Goal: Complete application form

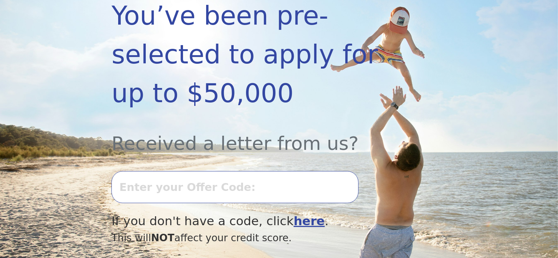
scroll to position [199, 0]
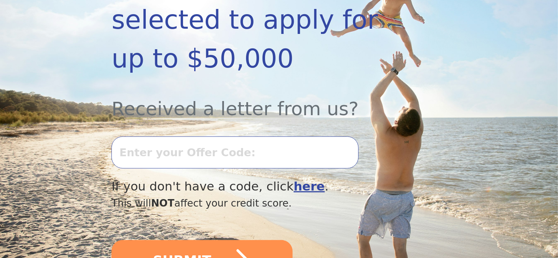
click at [261, 136] on input "text" at bounding box center [234, 152] width 247 height 32
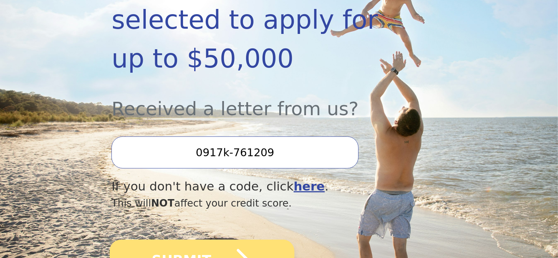
type input "0917k-761209"
click at [225, 240] on icon "submit" at bounding box center [231, 260] width 41 height 41
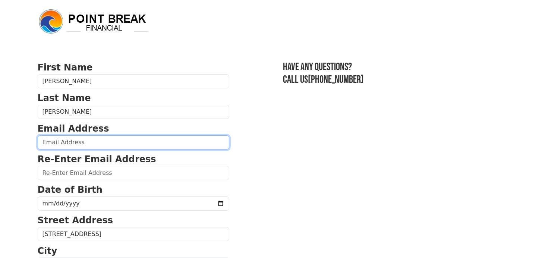
click at [144, 144] on input "email" at bounding box center [134, 142] width 192 height 14
type input "[EMAIL_ADDRESS][DOMAIN_NAME]"
type input "[PHONE_NUMBER]"
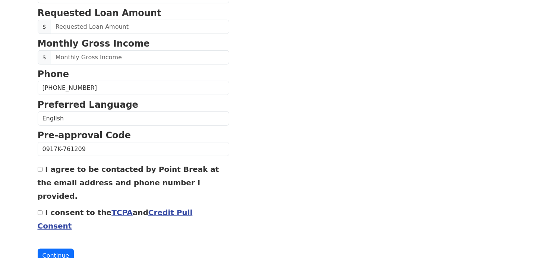
scroll to position [333, 0]
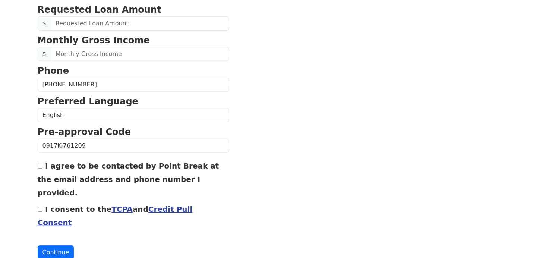
click at [39, 165] on input "I agree to be contacted by Point Break at the email address and phone number I …" at bounding box center [40, 166] width 5 height 5
checkbox input "true"
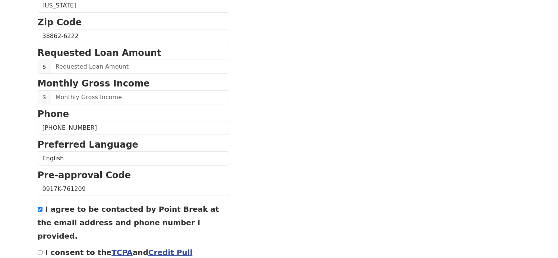
scroll to position [283, 0]
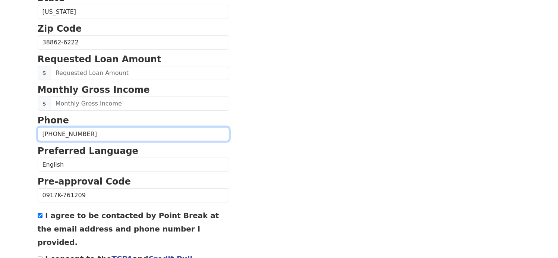
click at [95, 128] on input "[PHONE_NUMBER]" at bounding box center [134, 134] width 192 height 14
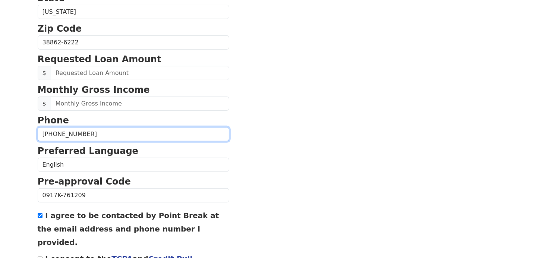
click at [91, 132] on input "[PHONE_NUMBER]" at bounding box center [134, 134] width 192 height 14
type input "[PHONE_NUMBER]"
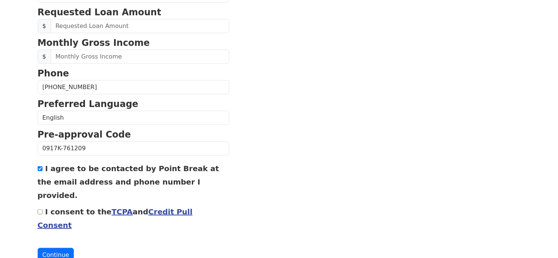
scroll to position [333, 0]
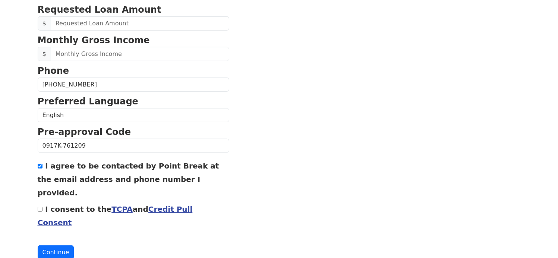
click at [38, 207] on input "I consent to the TCPA and Credit Pull Consent" at bounding box center [40, 209] width 5 height 5
checkbox input "true"
click at [111, 205] on link "TCPA" at bounding box center [121, 209] width 21 height 9
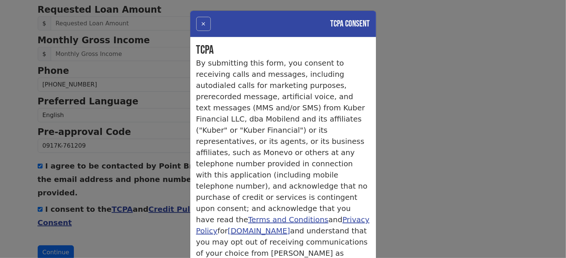
click at [198, 22] on button "×" at bounding box center [203, 24] width 15 height 14
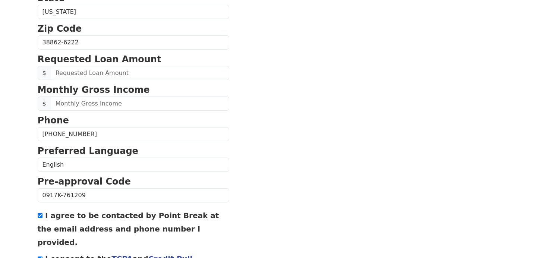
scroll to position [233, 0]
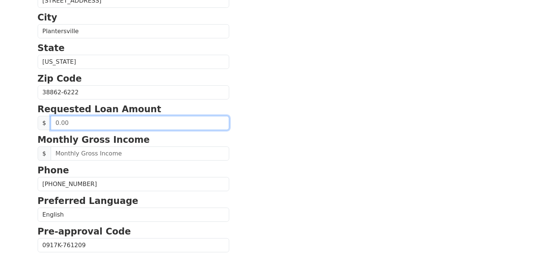
click at [128, 122] on input "text" at bounding box center [140, 123] width 179 height 14
type input "50,000.00"
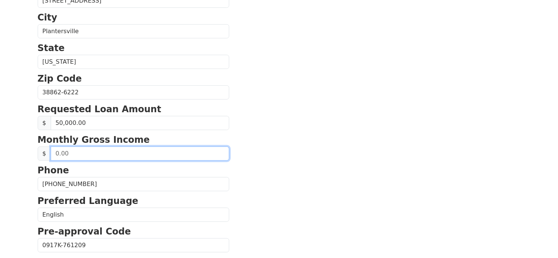
click at [116, 150] on input "text" at bounding box center [140, 154] width 179 height 14
type input "7,500.00"
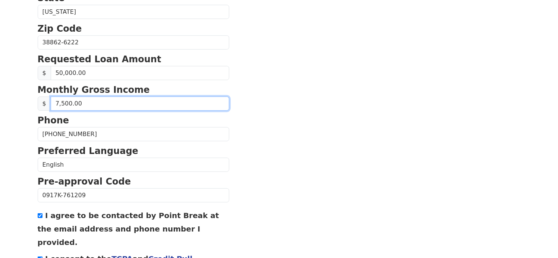
scroll to position [333, 0]
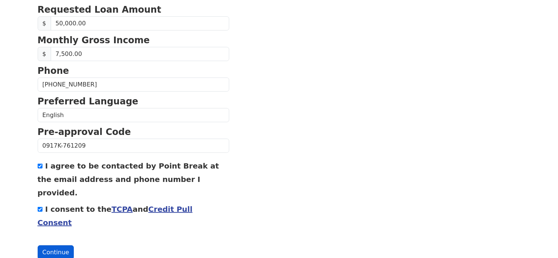
click at [52, 245] on button "Continue" at bounding box center [56, 252] width 37 height 14
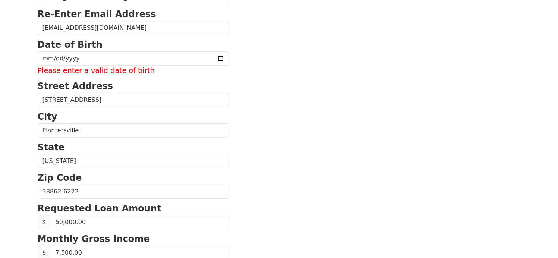
scroll to position [95, 0]
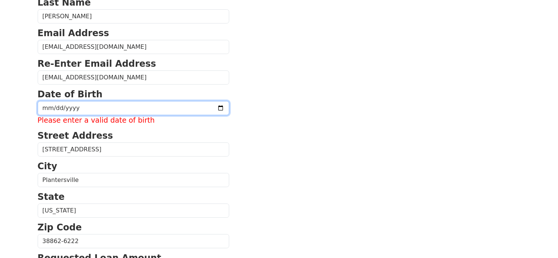
click at [91, 108] on input "date" at bounding box center [134, 108] width 192 height 14
type input "[DATE]"
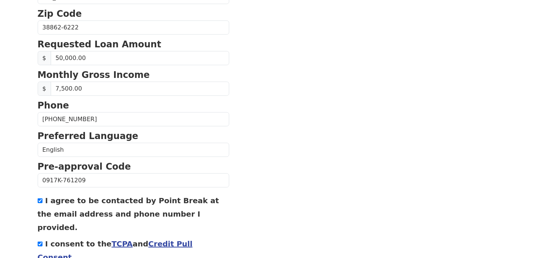
scroll to position [333, 0]
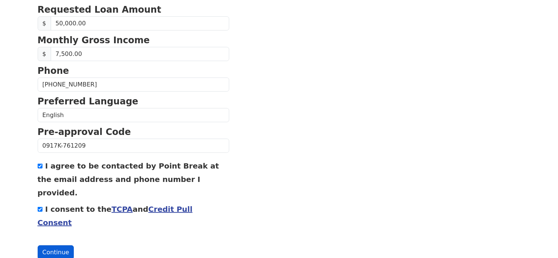
click at [55, 245] on button "Continue" at bounding box center [56, 252] width 37 height 14
